Goal: Task Accomplishment & Management: Manage account settings

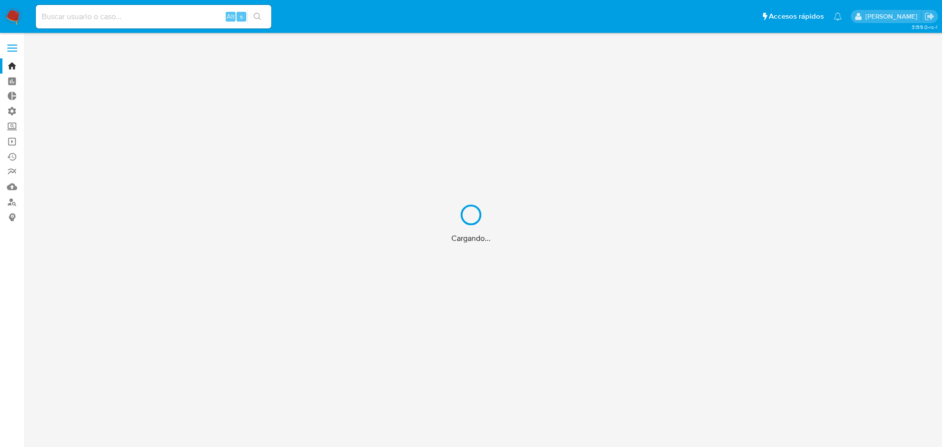
click at [16, 63] on div "Cargando..." at bounding box center [471, 223] width 942 height 447
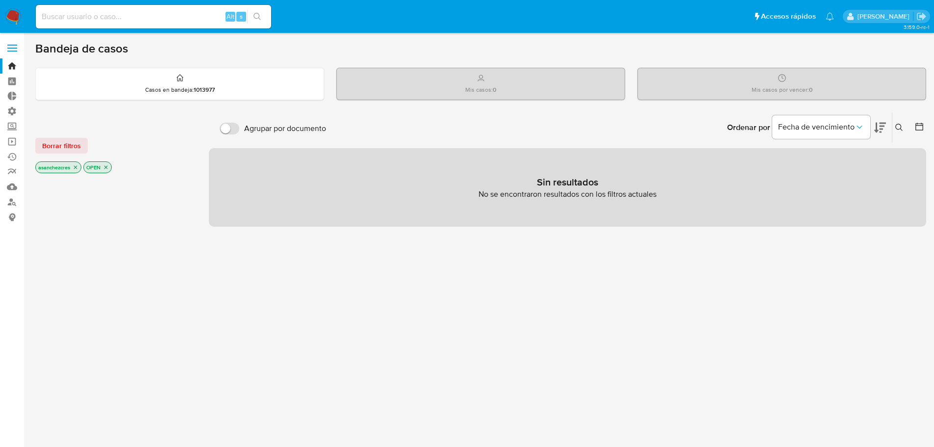
click at [13, 54] on label at bounding box center [12, 48] width 25 height 21
click at [0, 0] on input "checkbox" at bounding box center [0, 0] width 0 height 0
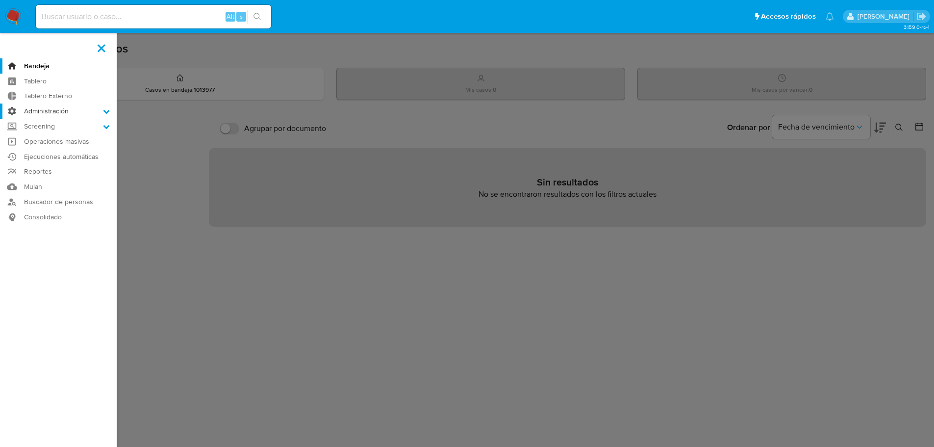
click at [40, 113] on label "Administración" at bounding box center [58, 110] width 117 height 15
click at [0, 0] on input "Administración" at bounding box center [0, 0] width 0 height 0
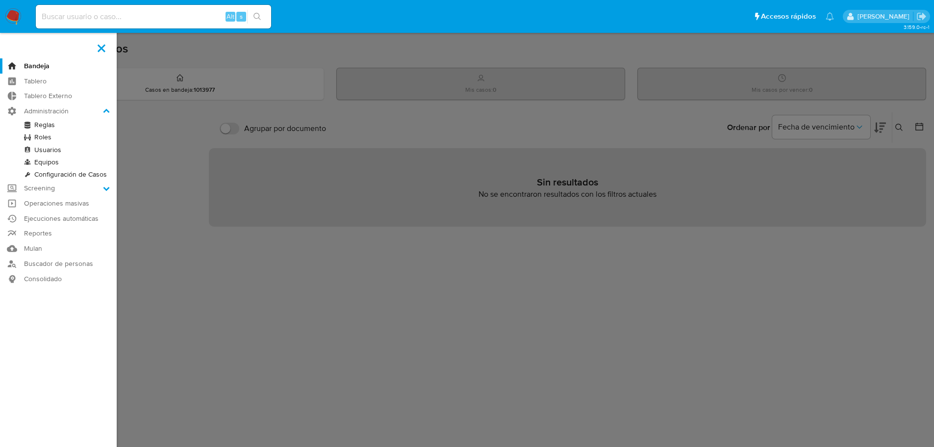
click at [51, 152] on link "Usuarios" at bounding box center [58, 150] width 117 height 12
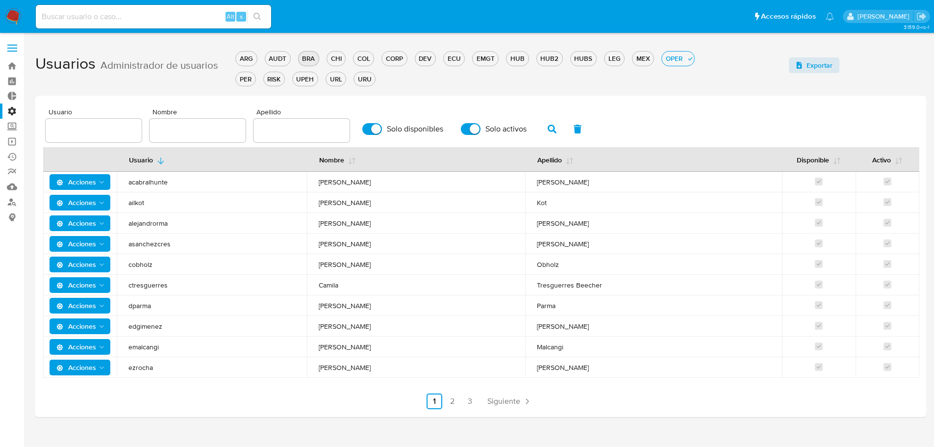
click at [308, 61] on div "BRA" at bounding box center [309, 58] width 20 height 9
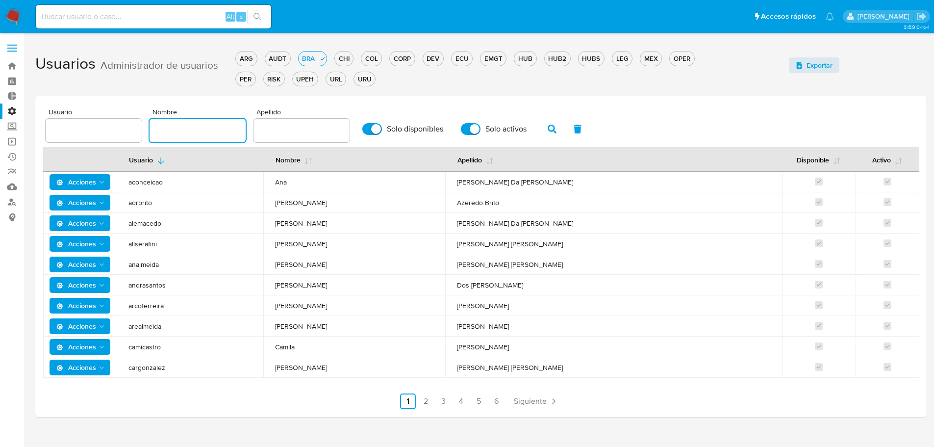
click at [204, 125] on input "text" at bounding box center [198, 130] width 96 height 13
click at [113, 134] on input "text" at bounding box center [94, 130] width 96 height 13
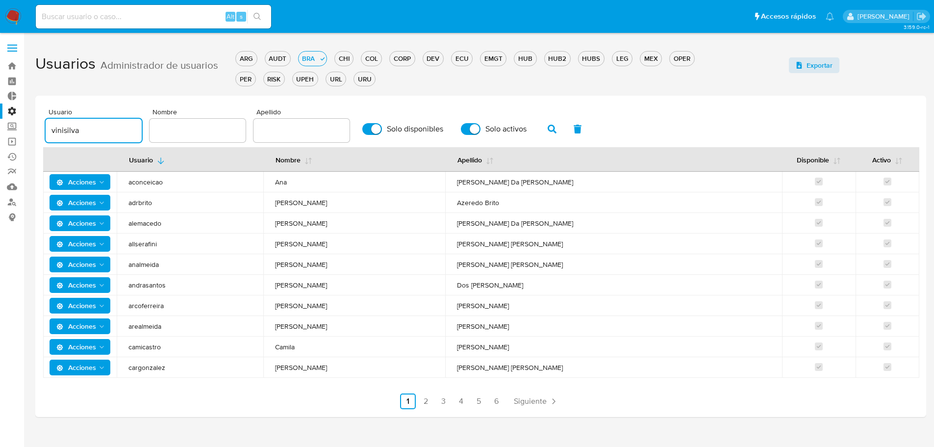
type input "vinisilva"
click at [381, 127] on input "Solo disponibles" at bounding box center [372, 129] width 20 height 12
checkbox input "false"
click at [478, 128] on input "Solo activos" at bounding box center [471, 129] width 20 height 12
checkbox input "false"
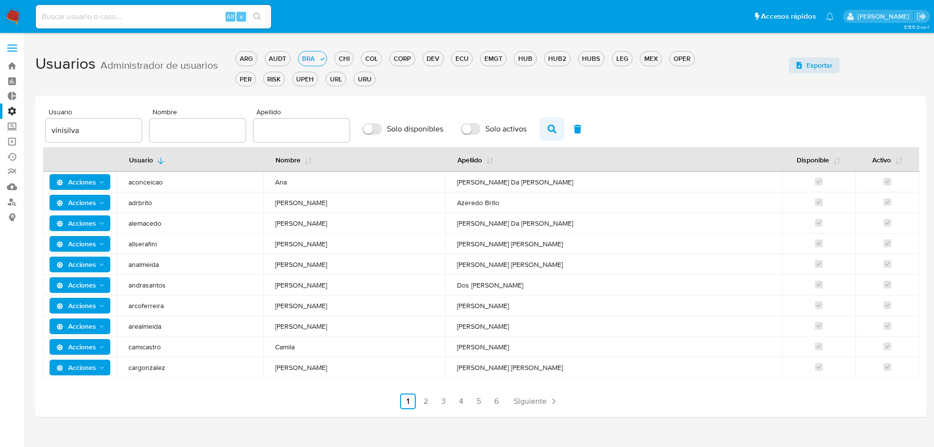
drag, startPoint x: 552, startPoint y: 129, endPoint x: 558, endPoint y: 128, distance: 6.5
click at [552, 129] on icon "button" at bounding box center [552, 129] width 9 height 9
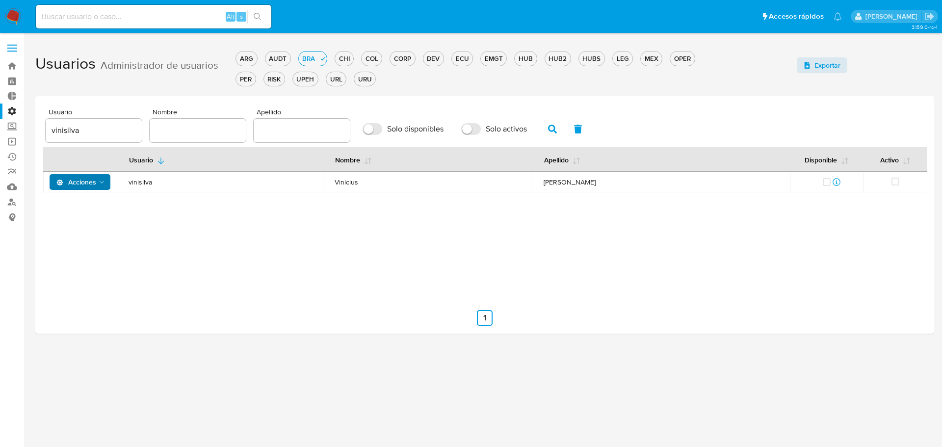
click at [93, 182] on span "Acciones" at bounding box center [76, 182] width 40 height 16
click at [205, 263] on div "Usuario Nombre Apellido Disponible Activo Acciones Detalle Permisos Ver registr…" at bounding box center [484, 220] width 883 height 147
click at [100, 123] on div "vinisilva" at bounding box center [94, 131] width 96 height 24
click at [75, 130] on input "vinisilva" at bounding box center [94, 130] width 96 height 13
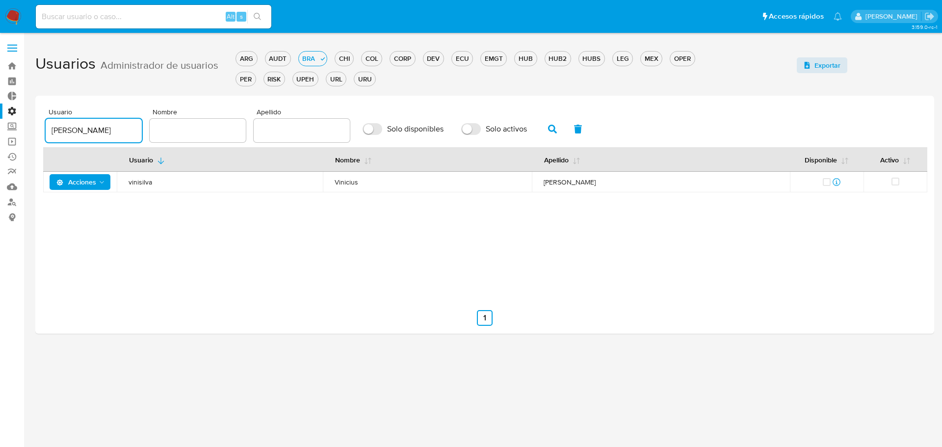
type input "[PERSON_NAME]"
click at [552, 131] on icon "button" at bounding box center [552, 129] width 9 height 9
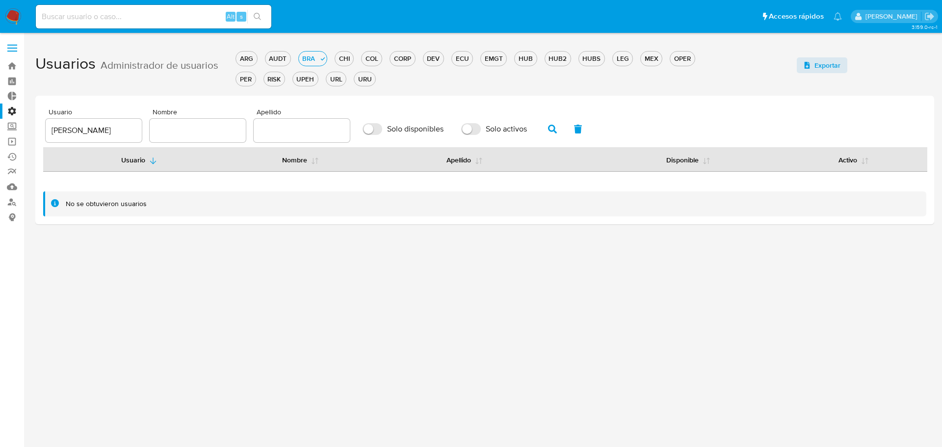
drag, startPoint x: 370, startPoint y: 127, endPoint x: 428, endPoint y: 134, distance: 58.8
click at [370, 127] on input "Solo disponibles" at bounding box center [372, 129] width 20 height 12
checkbox input "true"
click at [485, 130] on label "Solo activos" at bounding box center [494, 129] width 76 height 22
click at [481, 130] on input "Solo activos" at bounding box center [471, 129] width 20 height 12
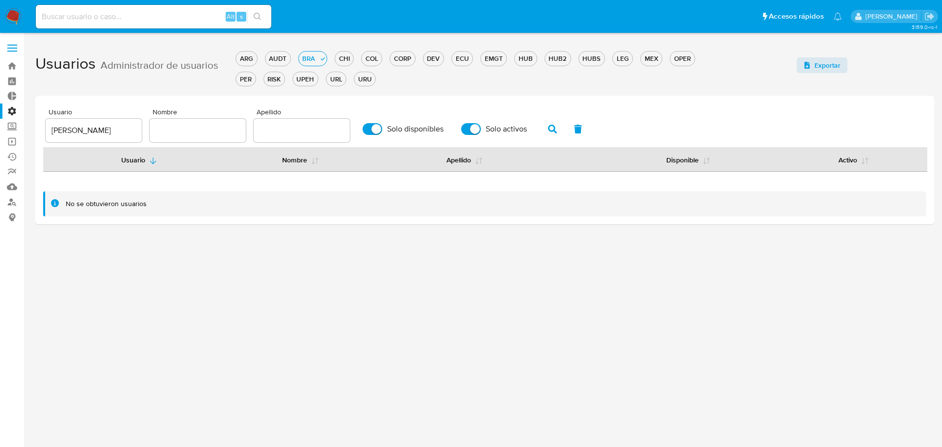
checkbox input "true"
click at [556, 130] on icon "button" at bounding box center [552, 129] width 9 height 9
click at [73, 131] on input "[PERSON_NAME]" at bounding box center [94, 130] width 96 height 13
click at [177, 137] on input "text" at bounding box center [198, 130] width 96 height 13
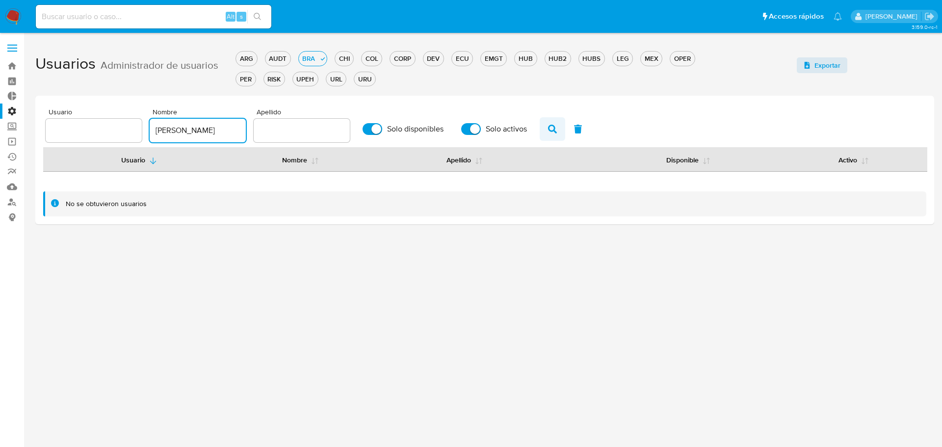
type input "[PERSON_NAME]"
click at [549, 131] on icon "button" at bounding box center [552, 129] width 9 height 9
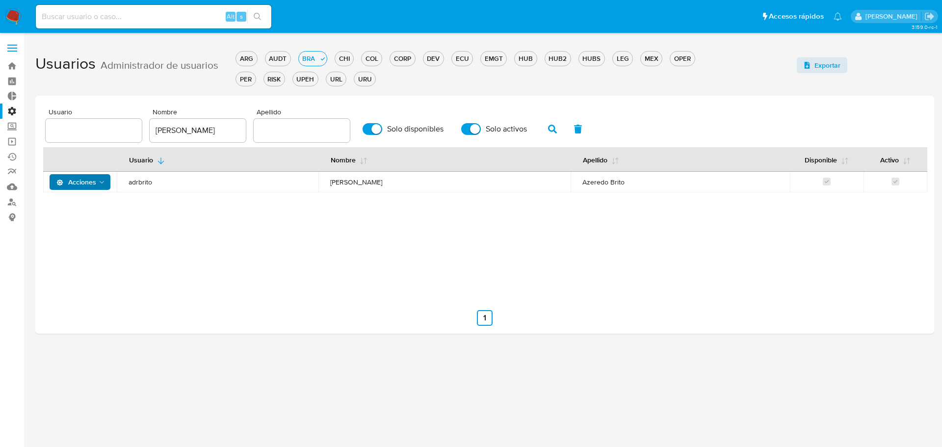
click at [104, 181] on icon "Acciones" at bounding box center [102, 183] width 8 height 8
click at [92, 205] on button "Detalle" at bounding box center [82, 207] width 88 height 24
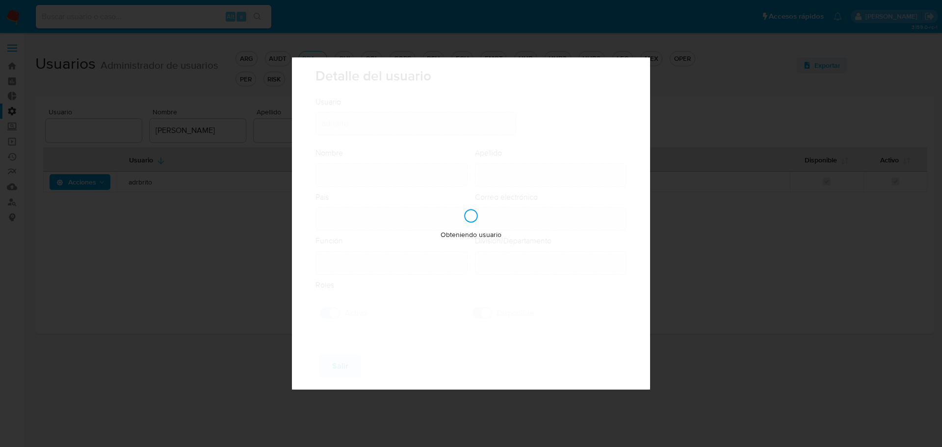
type input "[PERSON_NAME]"
type input "Azeredo Brito"
type input "[GEOGRAPHIC_DATA]"
type input "[PERSON_NAME][EMAIL_ADDRESS][PERSON_NAME][DOMAIN_NAME]"
type input "Supervisor (80001637)"
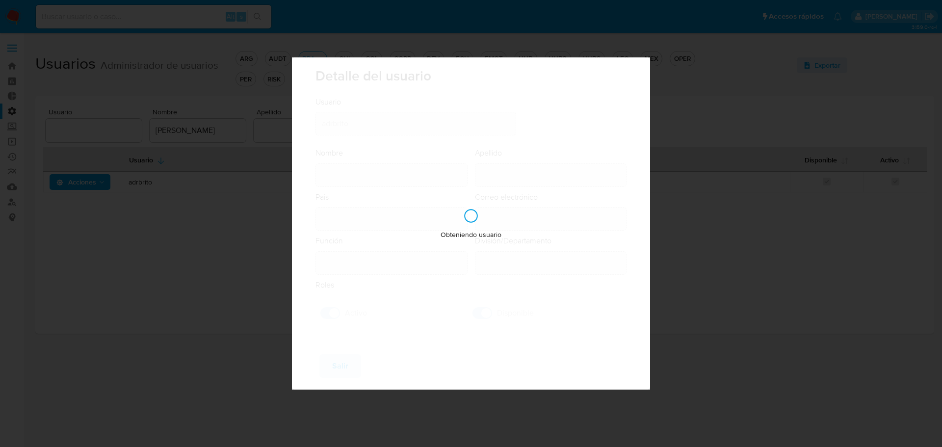
type input "Risk & Compliance AML Countries"
checkbox input "true"
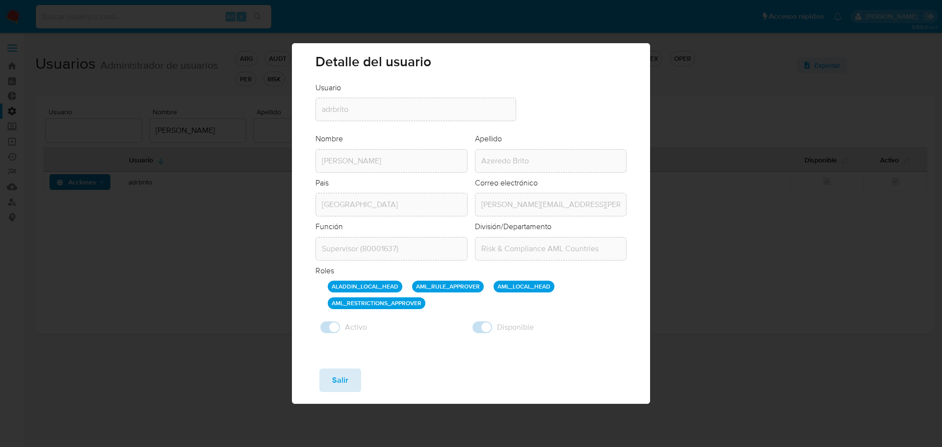
click at [350, 382] on button "Salir" at bounding box center [340, 380] width 42 height 24
checkbox input "false"
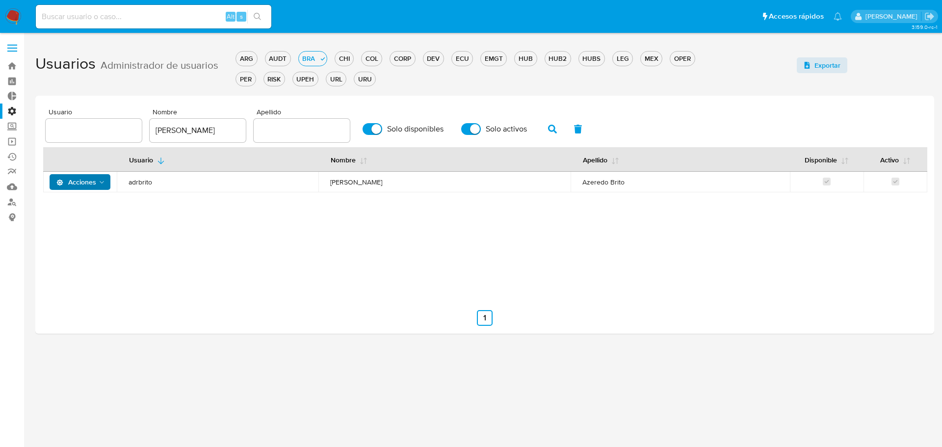
click at [131, 255] on div "Usuario Nombre Apellido Disponible Activo Acciones adrbrito [PERSON_NAME]" at bounding box center [484, 220] width 883 height 147
click at [172, 128] on input "[PERSON_NAME]" at bounding box center [198, 130] width 96 height 13
click at [103, 131] on input "text" at bounding box center [94, 130] width 96 height 13
type input "[PERSON_NAME]"
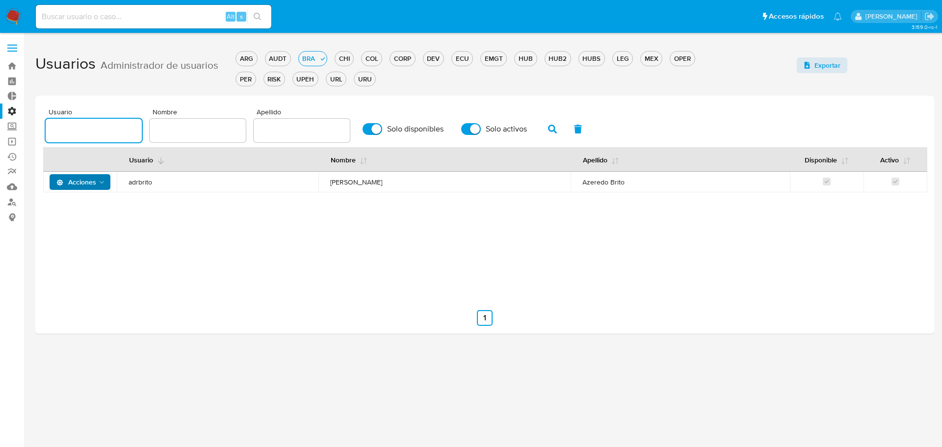
paste input "vinisilva"
type input "vinisilva"
click at [368, 133] on input "Solo disponibles" at bounding box center [372, 129] width 20 height 12
checkbox input "false"
click at [469, 132] on input "Solo activos" at bounding box center [471, 129] width 20 height 12
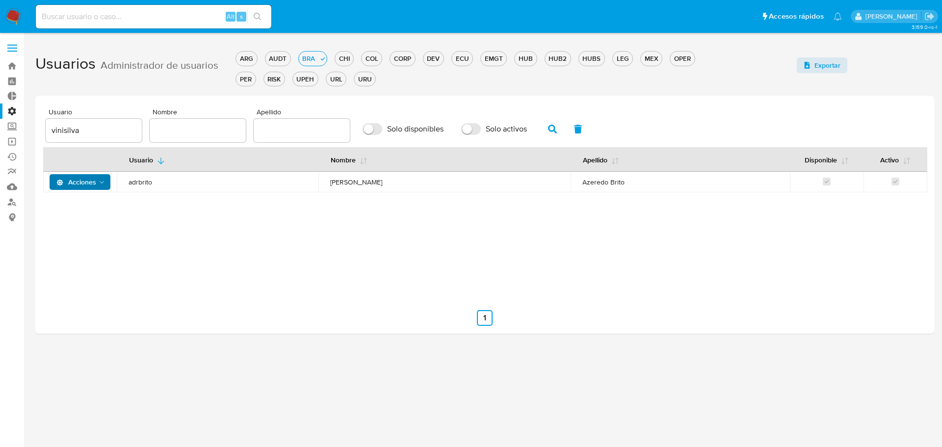
checkbox input "false"
click at [550, 128] on icon "button" at bounding box center [552, 129] width 9 height 9
click at [101, 185] on icon "Acciones" at bounding box center [102, 183] width 8 height 8
click at [70, 129] on input "vinisilva" at bounding box center [94, 130] width 96 height 13
